Goal: Information Seeking & Learning: Compare options

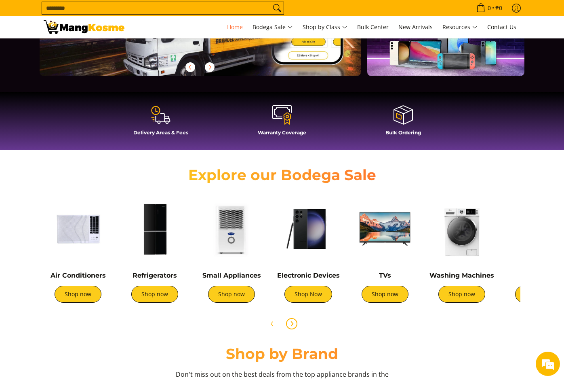
click at [293, 325] on icon "Next" at bounding box center [292, 323] width 6 height 6
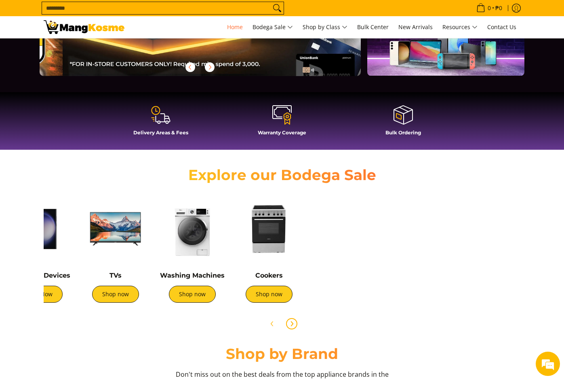
scroll to position [0, 321]
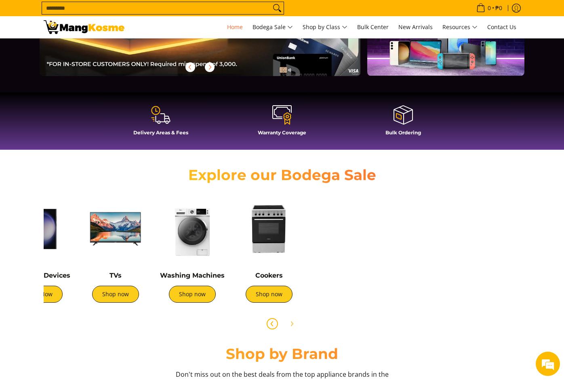
click at [269, 324] on icon "Previous" at bounding box center [272, 323] width 6 height 6
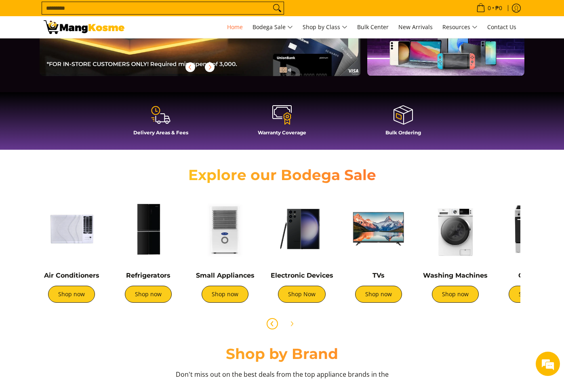
scroll to position [0, 0]
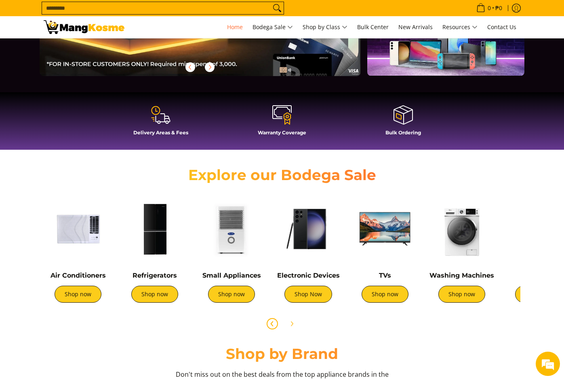
click at [63, 250] on img at bounding box center [78, 228] width 69 height 69
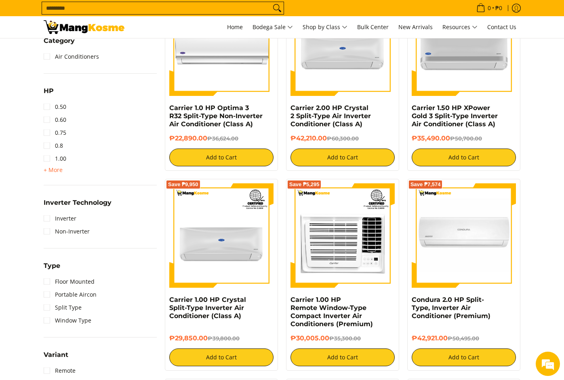
scroll to position [404, 0]
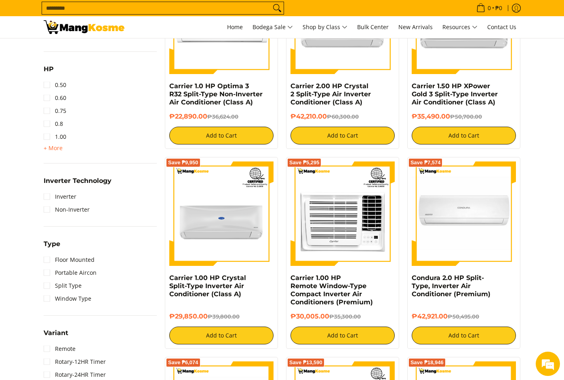
click at [87, 198] on li "Inverter" at bounding box center [100, 196] width 113 height 13
click at [50, 196] on link "Inverter" at bounding box center [60, 196] width 33 height 13
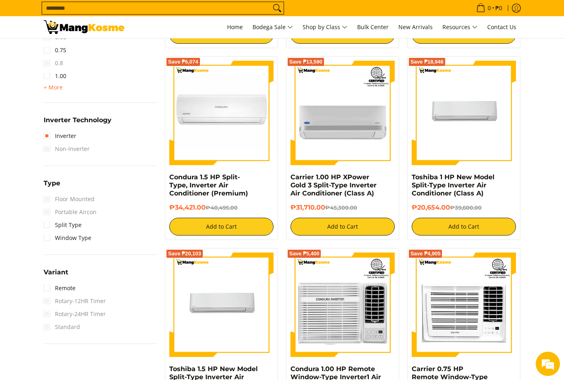
scroll to position [510, 0]
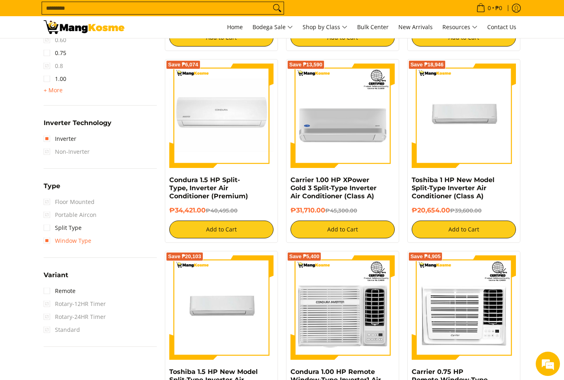
click at [67, 237] on link "Window Type" at bounding box center [68, 240] width 48 height 13
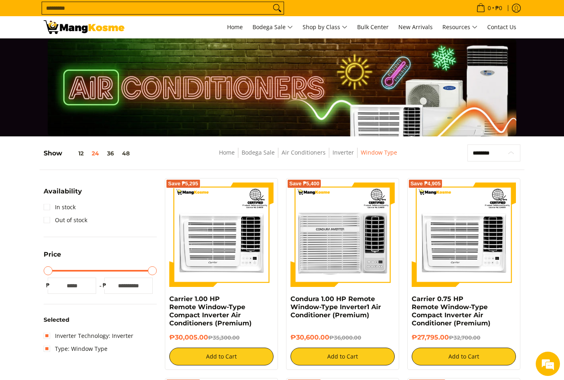
click at [499, 150] on select "**********" at bounding box center [494, 152] width 53 height 17
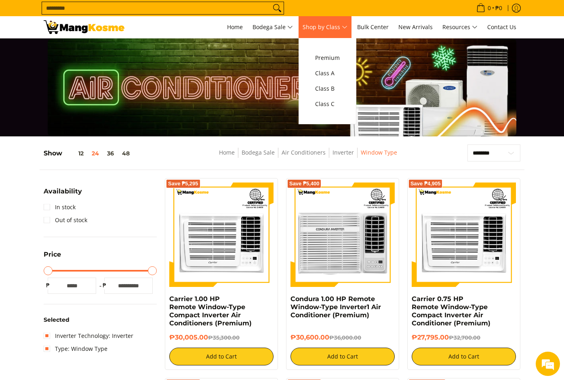
click at [343, 27] on span "Shop by Class" at bounding box center [325, 27] width 45 height 10
click at [340, 103] on span "Class C" at bounding box center [327, 104] width 25 height 10
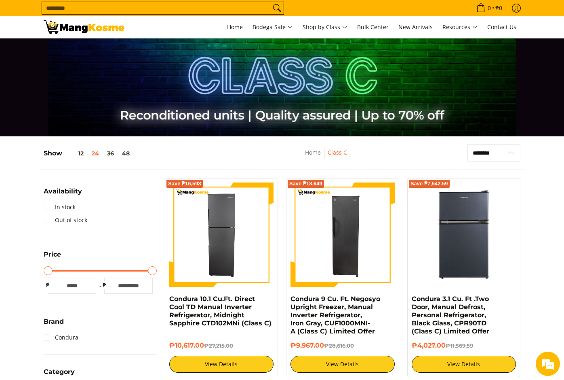
click at [482, 152] on select "**********" at bounding box center [494, 152] width 53 height 17
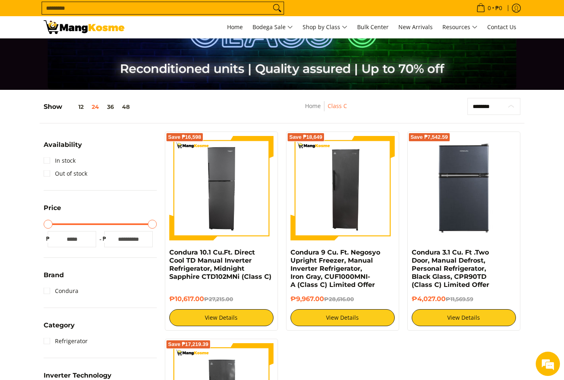
scroll to position [40, 0]
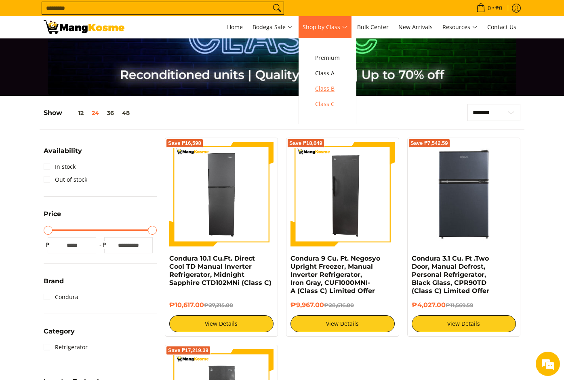
click at [338, 86] on span "Class B" at bounding box center [327, 89] width 25 height 10
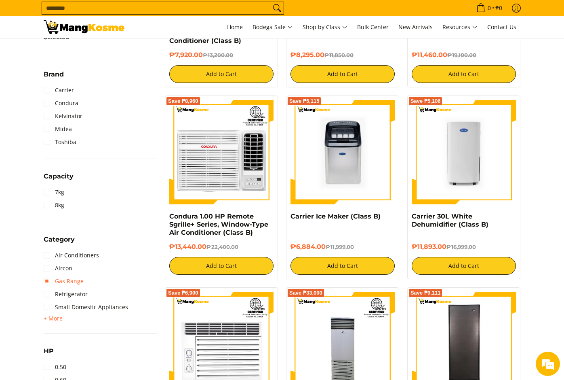
scroll to position [283, 0]
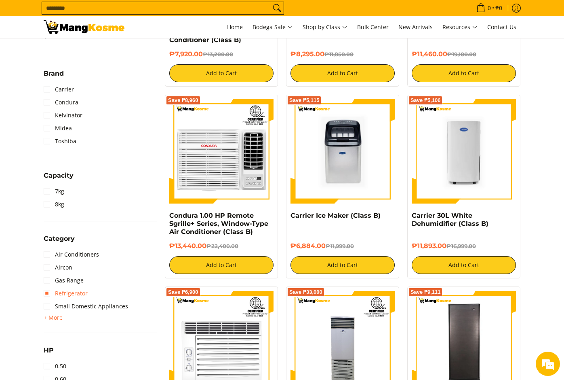
click at [86, 291] on link "Refrigerator" at bounding box center [66, 293] width 44 height 13
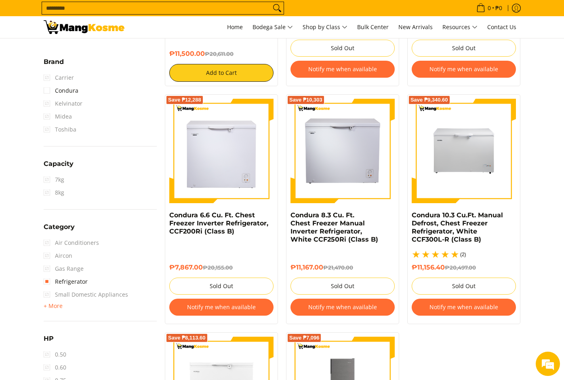
scroll to position [308, 0]
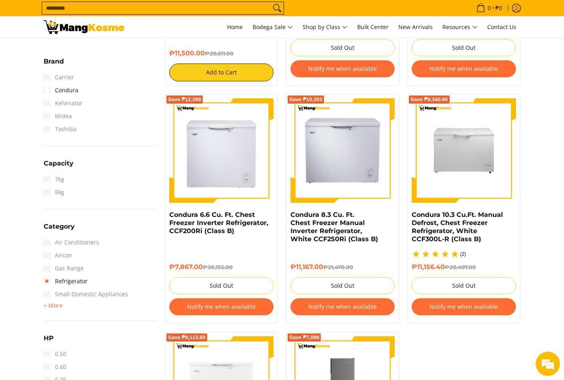
click at [63, 253] on span "Aircon" at bounding box center [58, 255] width 29 height 13
click at [47, 255] on span "Aircon" at bounding box center [58, 255] width 29 height 13
click at [46, 255] on span "Aircon" at bounding box center [58, 255] width 29 height 13
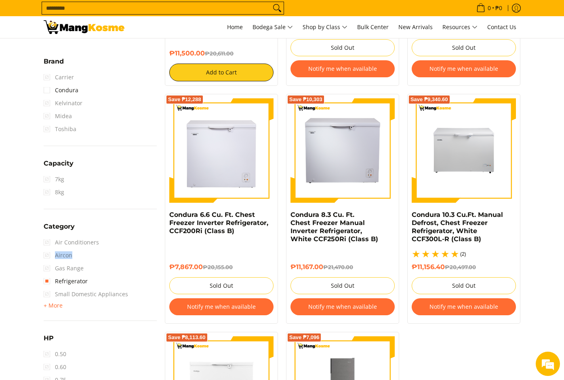
click at [46, 255] on span "Aircon" at bounding box center [58, 255] width 29 height 13
click at [46, 254] on span "Aircon" at bounding box center [58, 255] width 29 height 13
drag, startPoint x: 46, startPoint y: 254, endPoint x: 47, endPoint y: 294, distance: 39.6
click at [46, 295] on span "Small Domestic Appliances" at bounding box center [86, 293] width 84 height 13
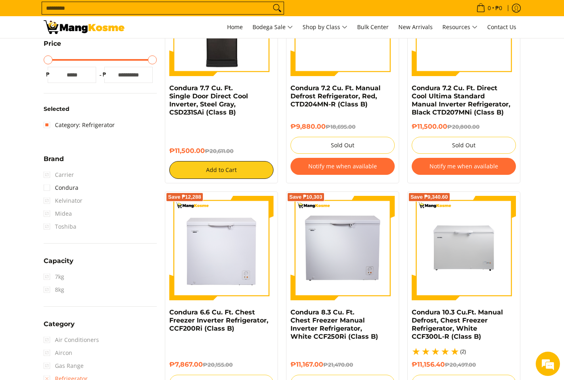
scroll to position [106, 0]
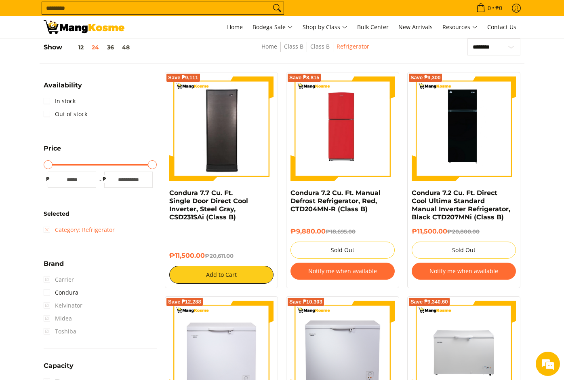
click at [47, 230] on link "Category: Refrigerator" at bounding box center [79, 229] width 71 height 13
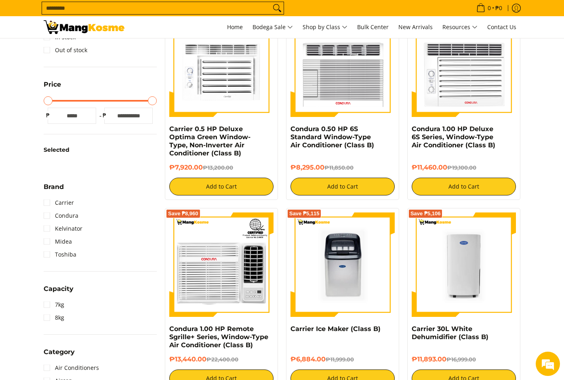
scroll to position [268, 0]
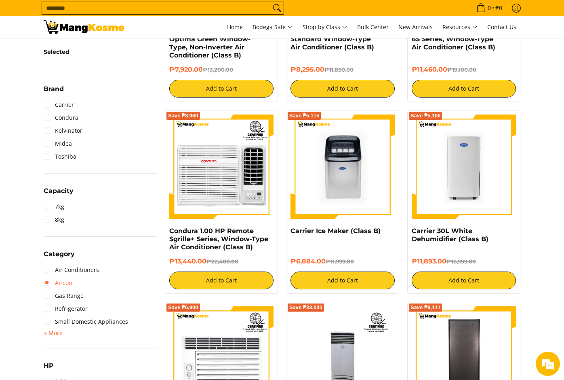
click at [46, 279] on link "Aircon" at bounding box center [58, 282] width 29 height 13
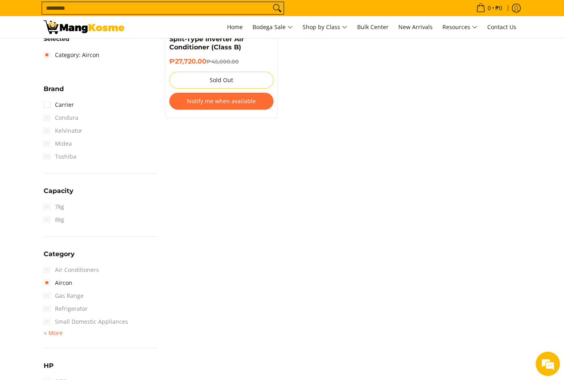
scroll to position [429, 0]
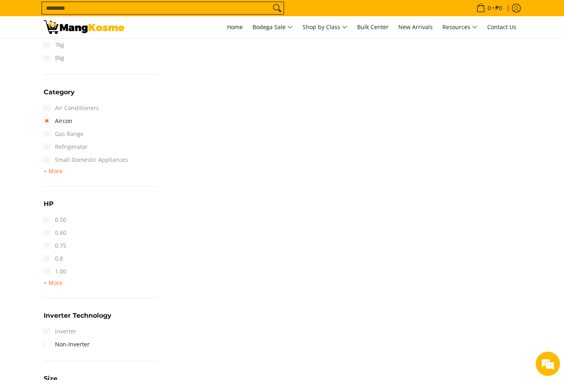
click at [45, 331] on span "Inverter" at bounding box center [60, 331] width 33 height 13
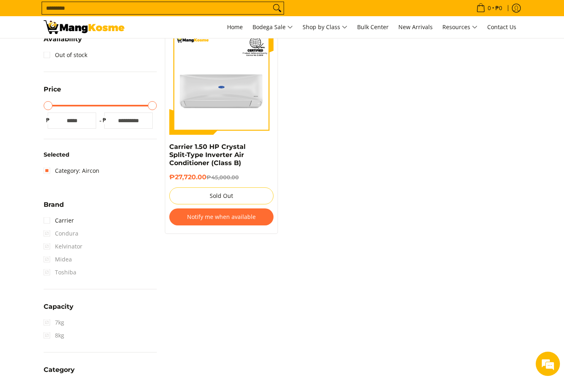
scroll to position [146, 0]
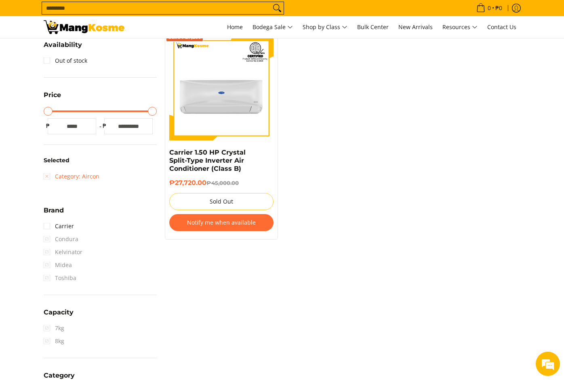
click at [48, 175] on link "Category: Aircon" at bounding box center [72, 176] width 56 height 13
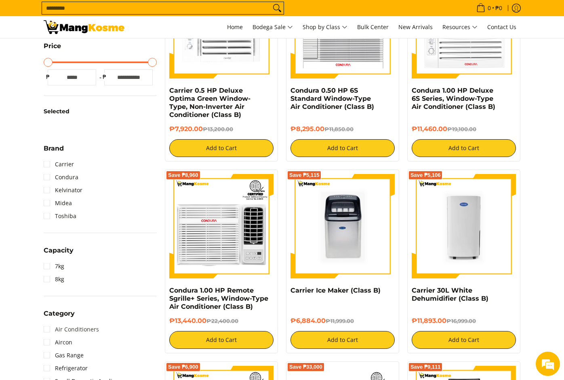
scroll to position [308, 0]
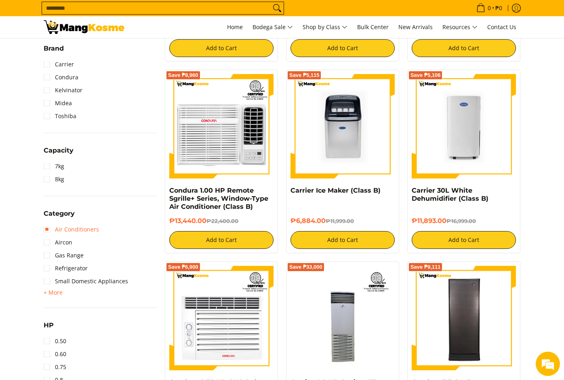
click at [48, 232] on link "Air Conditioners" at bounding box center [71, 229] width 55 height 13
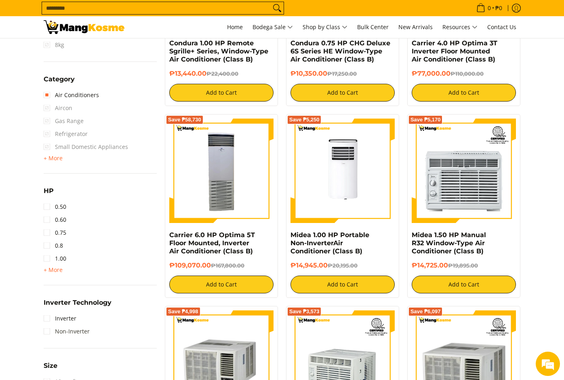
scroll to position [470, 0]
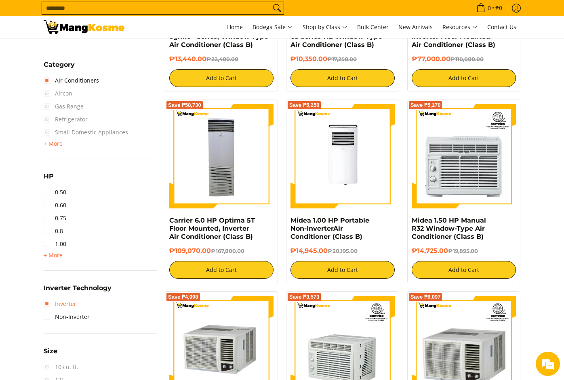
click at [49, 305] on link "Inverter" at bounding box center [60, 303] width 33 height 13
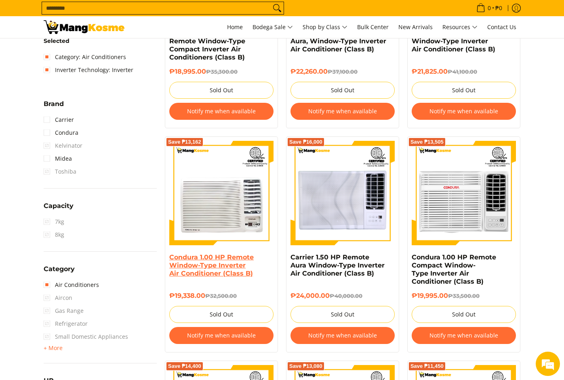
scroll to position [308, 0]
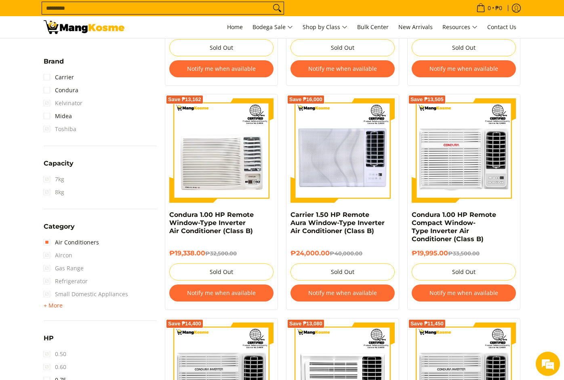
click at [53, 306] on span "+ More" at bounding box center [53, 305] width 19 height 6
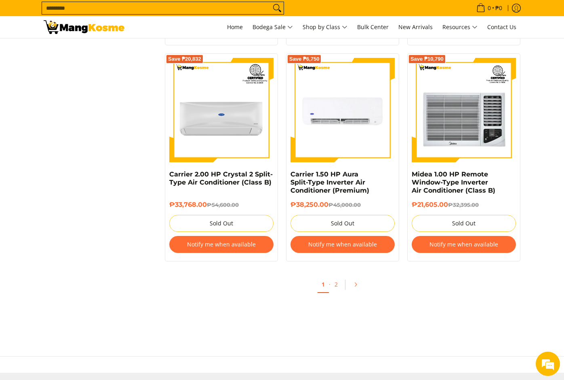
scroll to position [1657, 0]
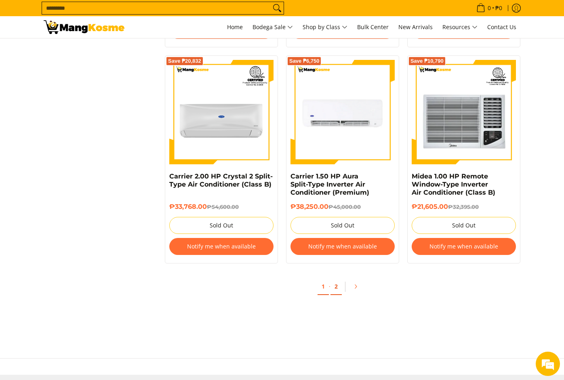
click at [336, 284] on link "2" at bounding box center [336, 286] width 11 height 17
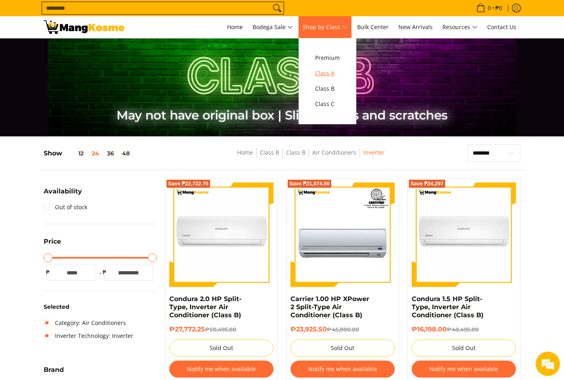
click at [337, 74] on span "Class A" at bounding box center [327, 73] width 25 height 10
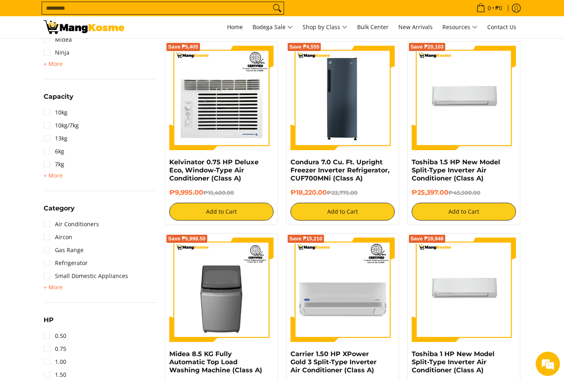
scroll to position [445, 0]
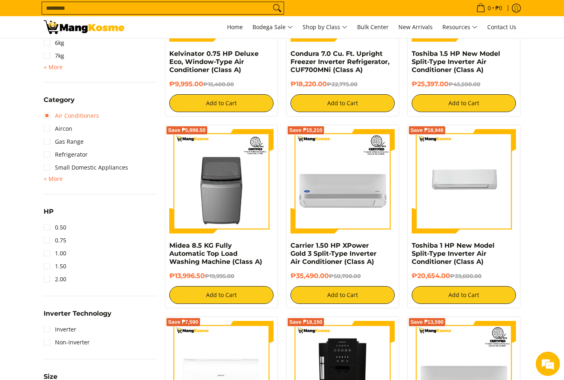
click at [48, 114] on link "Air Conditioners" at bounding box center [71, 115] width 55 height 13
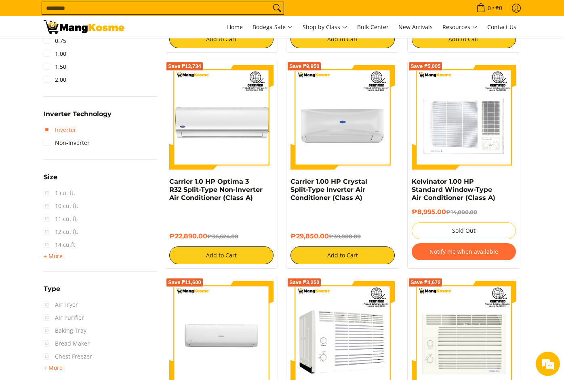
click at [49, 133] on link "Inverter" at bounding box center [60, 129] width 33 height 13
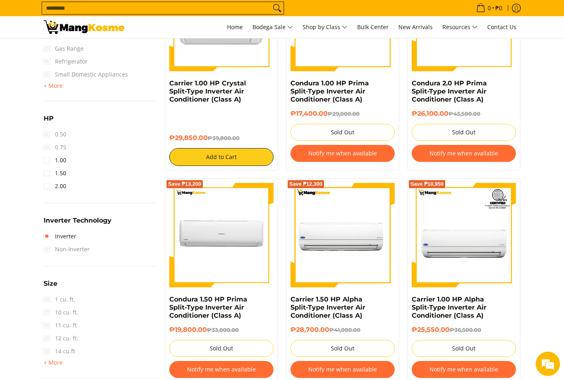
scroll to position [591, 0]
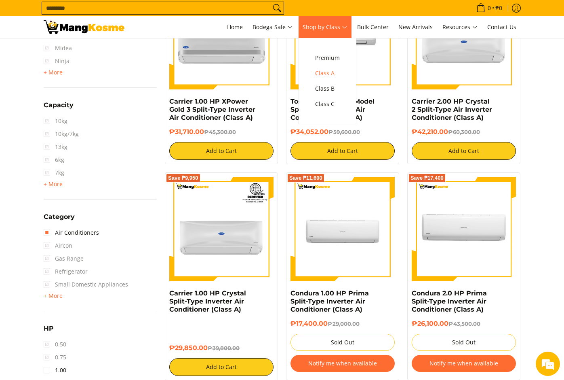
click at [333, 26] on span "Shop by Class" at bounding box center [325, 27] width 45 height 10
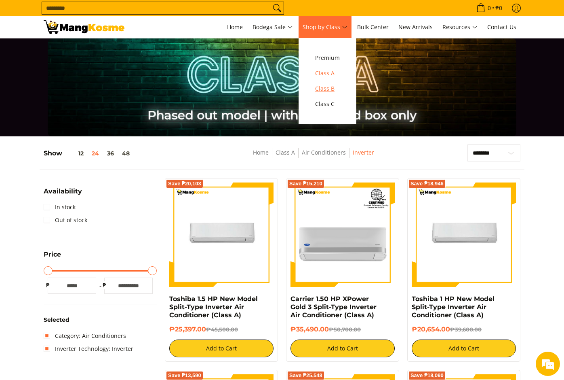
click at [336, 89] on span "Class B" at bounding box center [327, 89] width 25 height 10
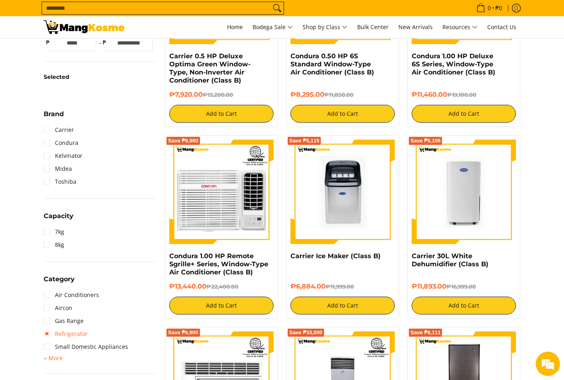
click at [49, 334] on link "Refrigerator" at bounding box center [66, 333] width 44 height 13
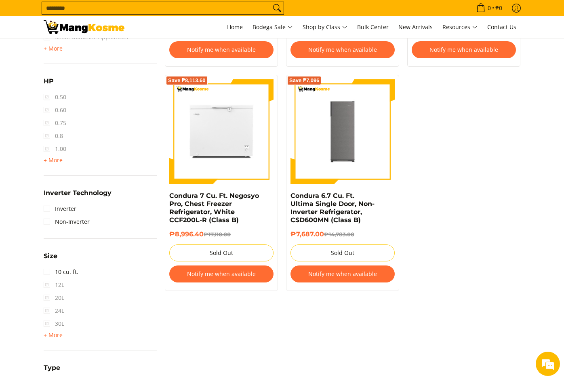
scroll to position [551, 0]
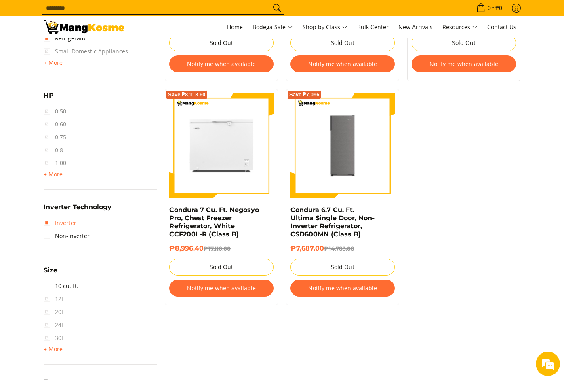
click at [46, 219] on link "Inverter" at bounding box center [60, 222] width 33 height 13
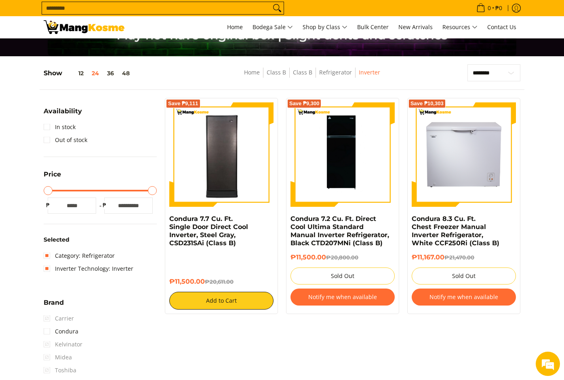
scroll to position [65, 0]
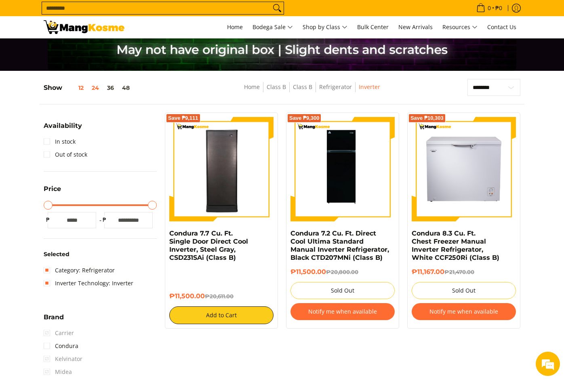
click at [82, 89] on button "12" at bounding box center [74, 87] width 25 height 6
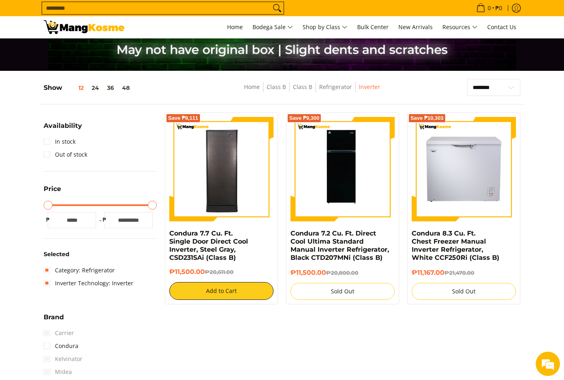
scroll to position [106, 0]
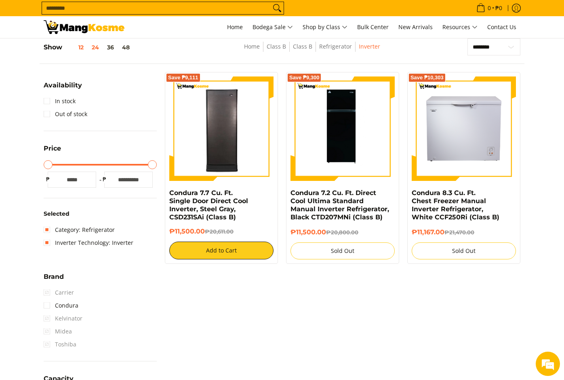
click at [96, 47] on button "24" at bounding box center [95, 47] width 15 height 6
click at [112, 48] on button "36" at bounding box center [110, 47] width 15 height 6
click at [126, 48] on button "48" at bounding box center [126, 47] width 16 height 6
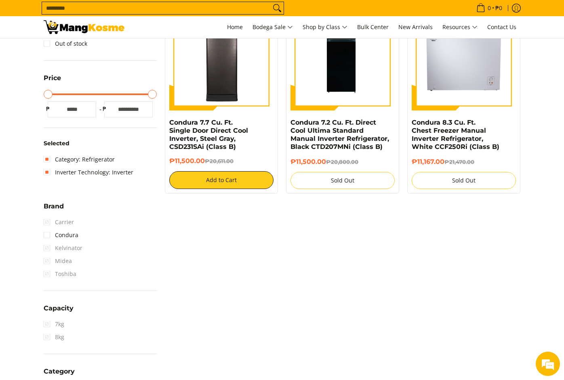
scroll to position [146, 0]
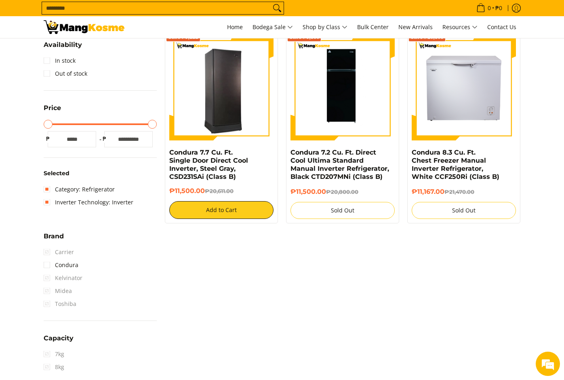
drag, startPoint x: 177, startPoint y: 125, endPoint x: 181, endPoint y: 125, distance: 4.1
click at [157, 125] on input "Maximum Price" at bounding box center [100, 124] width 113 height 2
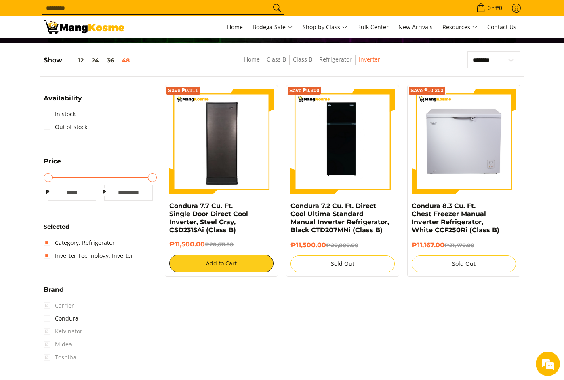
scroll to position [0, 0]
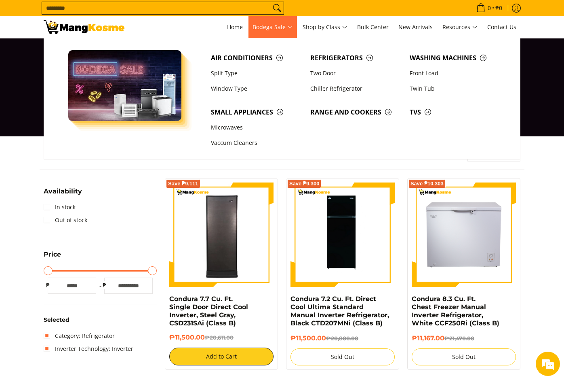
click at [280, 30] on span "Bodega Sale" at bounding box center [273, 27] width 40 height 10
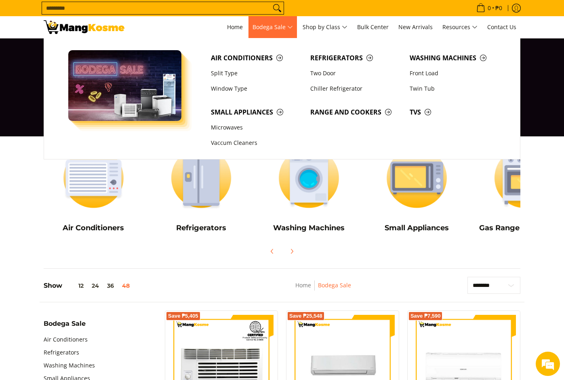
click at [290, 29] on span "Bodega Sale" at bounding box center [273, 27] width 40 height 10
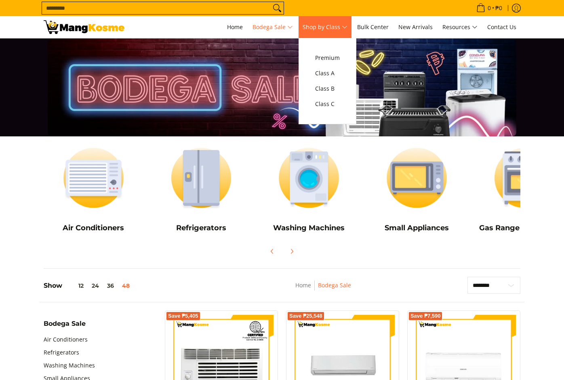
click at [339, 27] on span "Shop by Class" at bounding box center [325, 27] width 45 height 10
click at [331, 72] on span "Class A" at bounding box center [327, 73] width 25 height 10
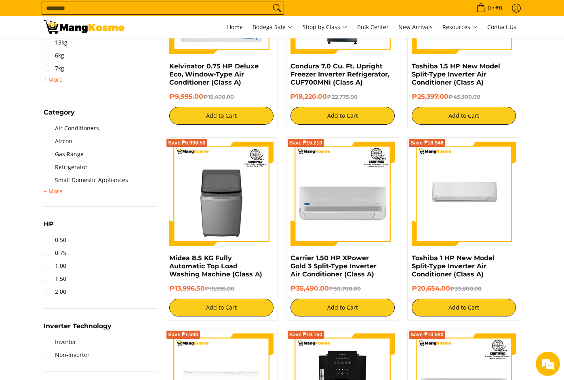
scroll to position [525, 0]
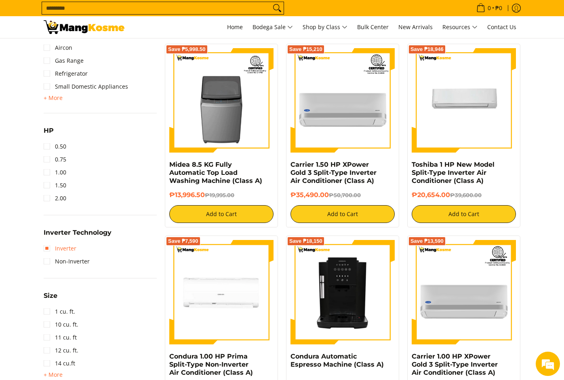
click at [46, 246] on link "Inverter" at bounding box center [60, 248] width 33 height 13
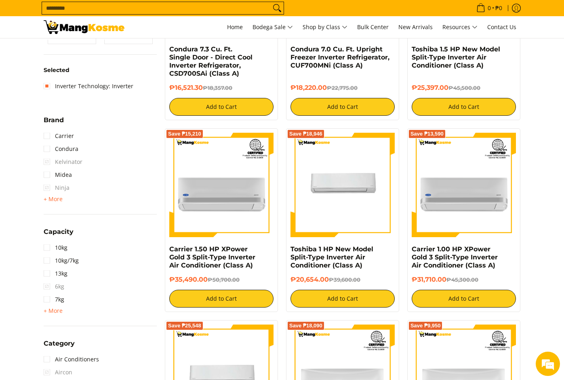
scroll to position [389, 0]
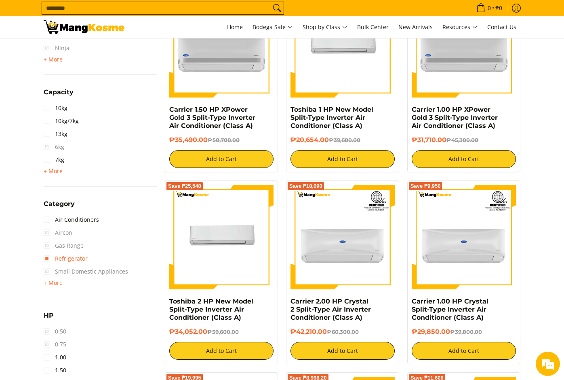
click at [45, 256] on link "Refrigerator" at bounding box center [66, 258] width 44 height 13
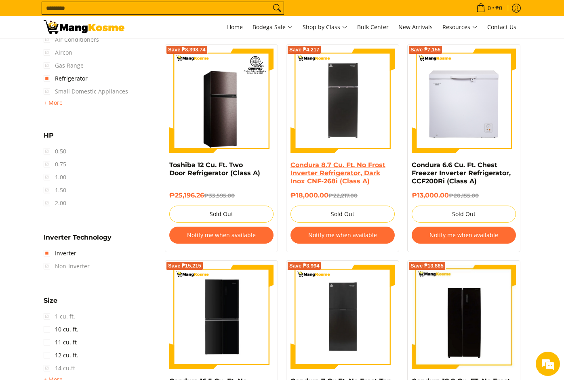
scroll to position [728, 0]
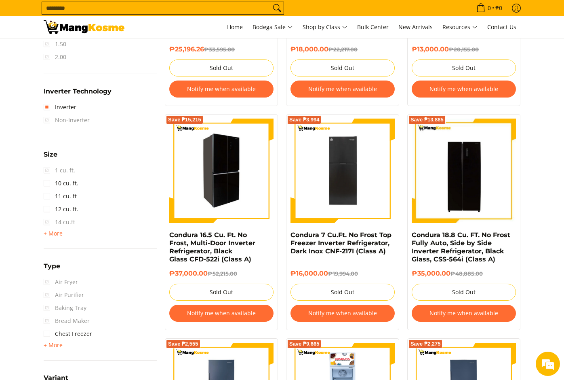
click at [232, 208] on img at bounding box center [221, 171] width 104 height 102
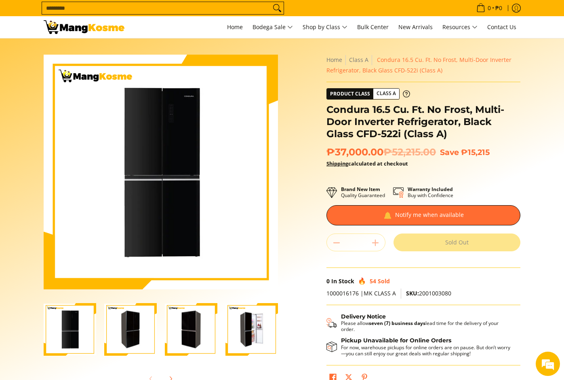
click at [67, 330] on img "Condura 16.5 Cu. Ft. No Frost, Multi-Door Inverter Refrigerator, Black Glass CF…" at bounding box center [70, 329] width 53 height 51
click at [114, 340] on img "Condura 16.5 Cu. Ft. No Frost, Multi-Door Inverter Refrigerator, Black Glass CF…" at bounding box center [130, 329] width 53 height 51
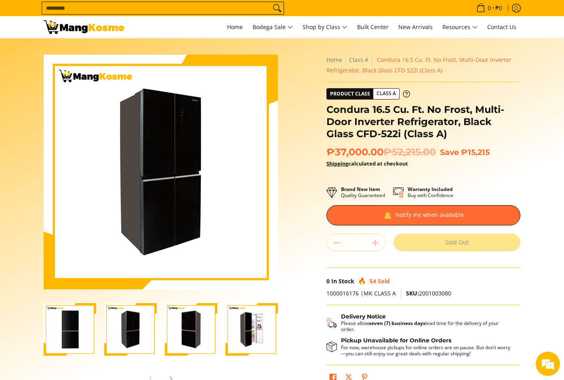
click at [181, 340] on img "Condura 16.5 Cu. Ft. No Frost, Multi-Door Inverter Refrigerator, Black Glass CF…" at bounding box center [191, 329] width 53 height 51
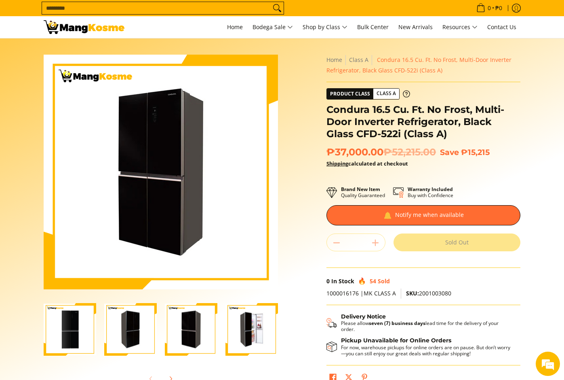
click at [247, 341] on img "Condura 16.5 Cu. Ft. No Frost, Multi-Door Inverter Refrigerator, Black Glass CF…" at bounding box center [252, 329] width 53 height 51
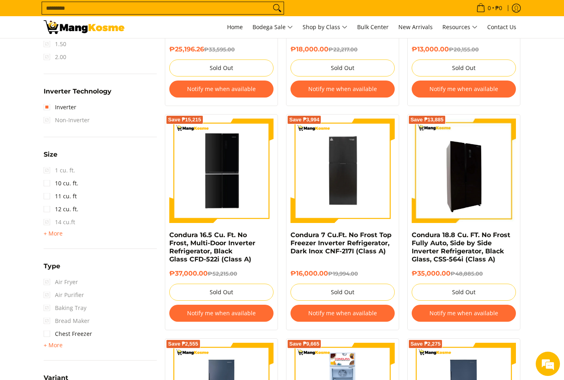
click at [454, 182] on img at bounding box center [464, 170] width 104 height 104
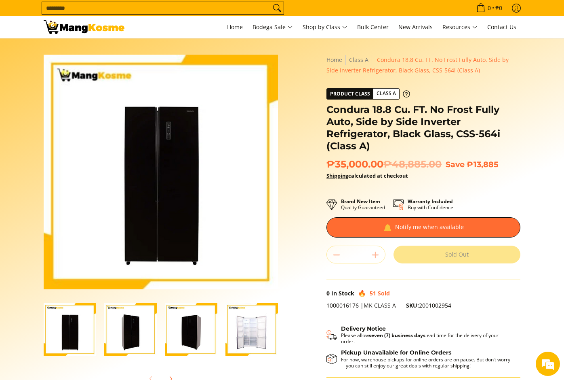
click at [239, 340] on img "Condura 18.8 Cu. FT. No Frost Fully Auto, Side by Side Inverter Refrigerator, B…" at bounding box center [252, 329] width 53 height 53
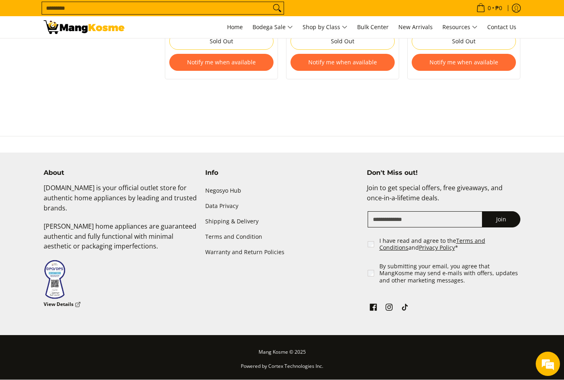
scroll to position [1855, 0]
